Goal: Information Seeking & Learning: Learn about a topic

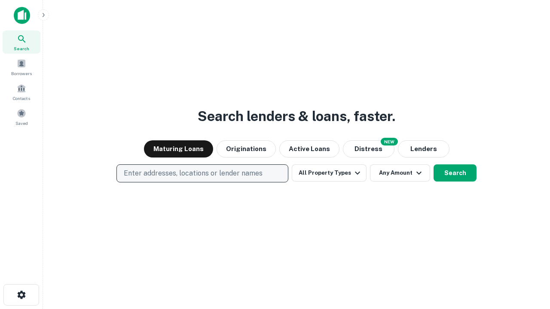
click at [202, 173] on p "Enter addresses, locations or lender names" at bounding box center [193, 173] width 139 height 10
type input "**********"
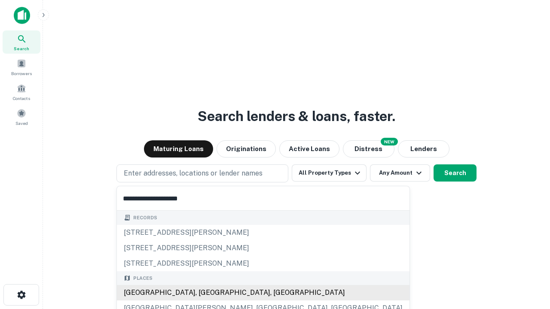
click at [205, 293] on div "[GEOGRAPHIC_DATA], [GEOGRAPHIC_DATA], [GEOGRAPHIC_DATA]" at bounding box center [263, 292] width 292 height 15
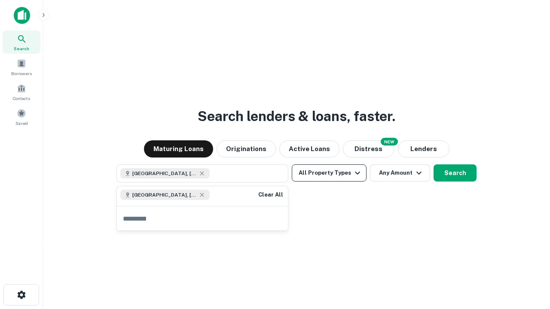
click at [329, 173] on button "All Property Types" at bounding box center [329, 172] width 75 height 17
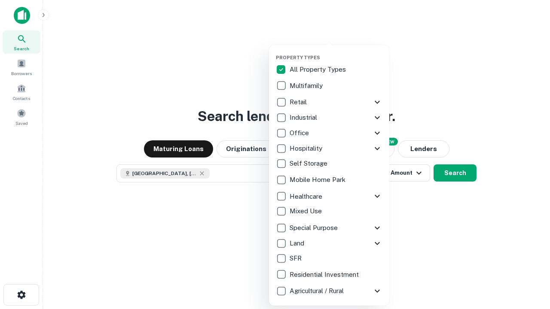
click at [336, 52] on button "button" at bounding box center [336, 52] width 120 height 0
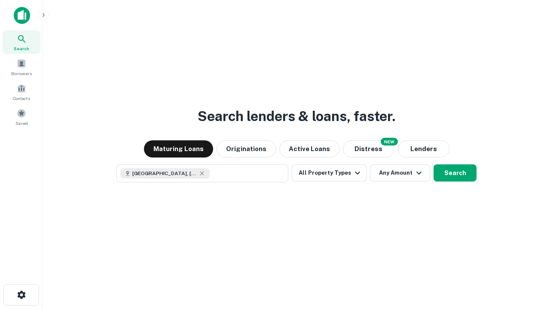
scroll to position [14, 0]
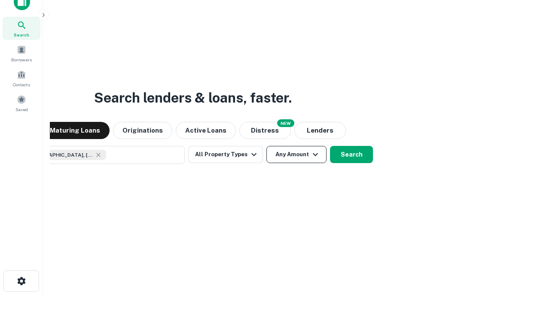
click at [266, 146] on button "Any Amount" at bounding box center [296, 154] width 60 height 17
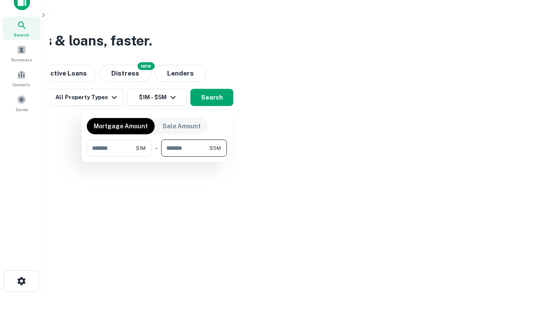
type input "*******"
click at [157, 157] on button "button" at bounding box center [157, 157] width 140 height 0
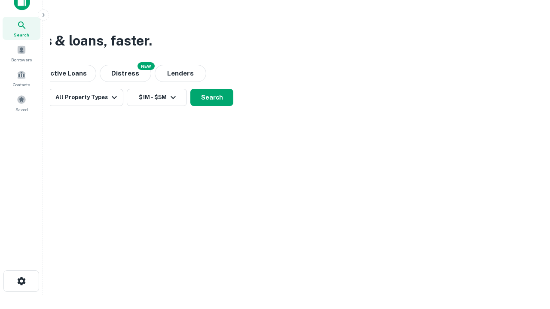
scroll to position [14, 0]
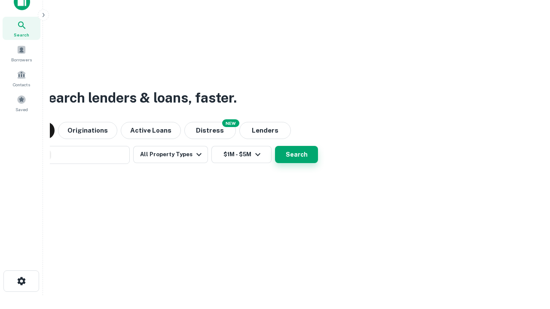
click at [275, 146] on button "Search" at bounding box center [296, 154] width 43 height 17
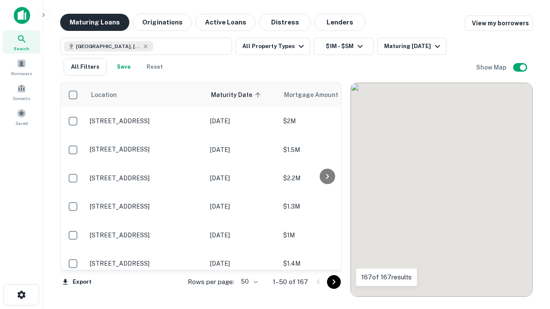
click at [94, 22] on button "Maturing Loans" at bounding box center [94, 22] width 69 height 17
